Goal: Task Accomplishment & Management: Manage account settings

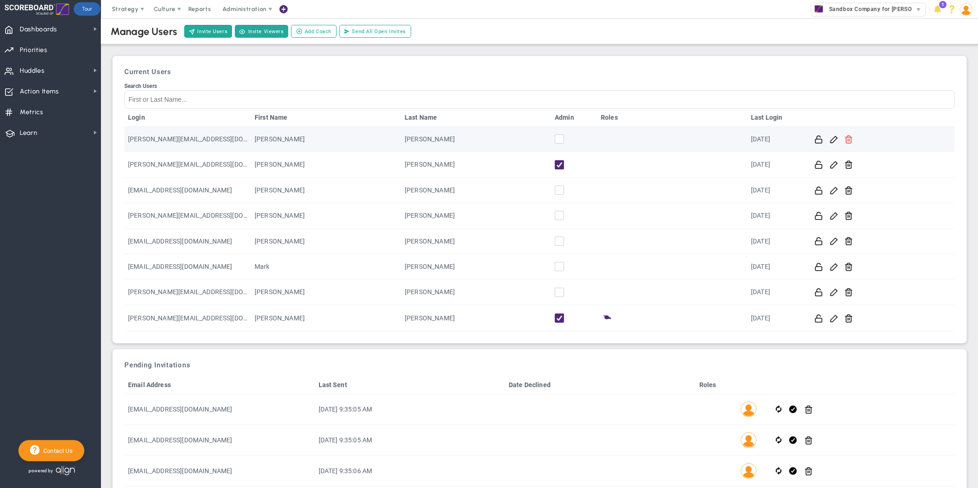
scroll to position [24, 0]
click at [897, 11] on span "Sandbox Company for [PERSON_NAME]" at bounding box center [881, 9] width 113 height 12
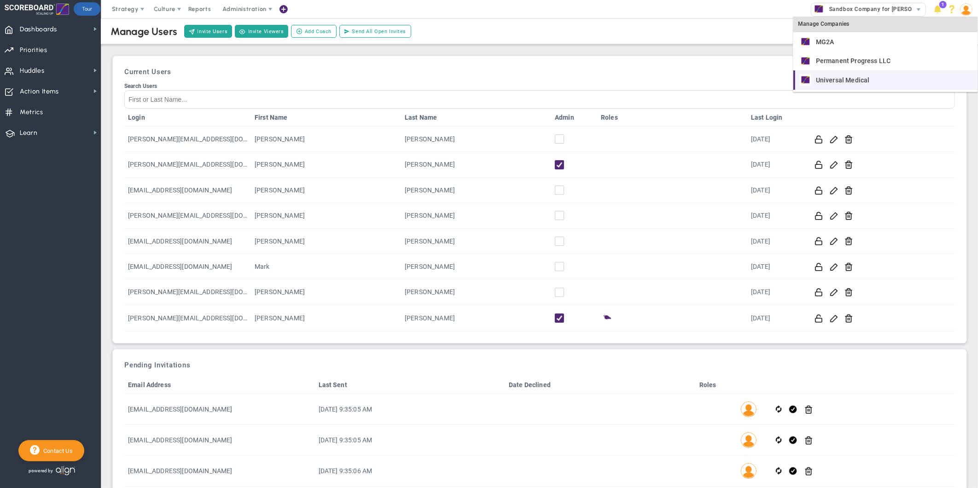
click at [842, 77] on span "Universal Medical" at bounding box center [843, 80] width 54 height 6
